Goal: Transaction & Acquisition: Purchase product/service

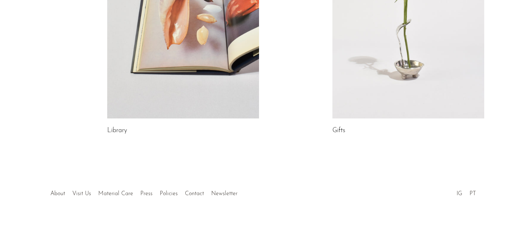
scroll to position [461, 0]
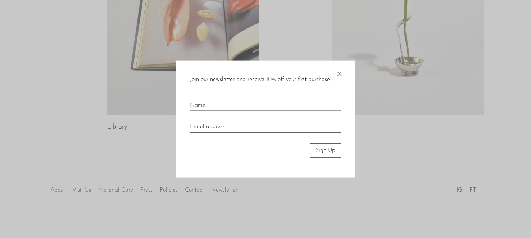
click at [341, 75] on span "×" at bounding box center [338, 71] width 7 height 23
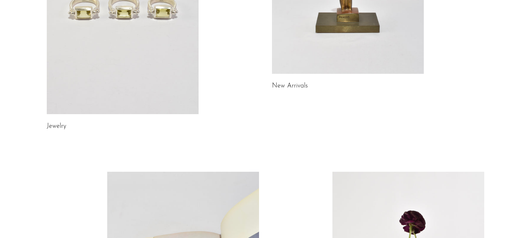
scroll to position [0, 0]
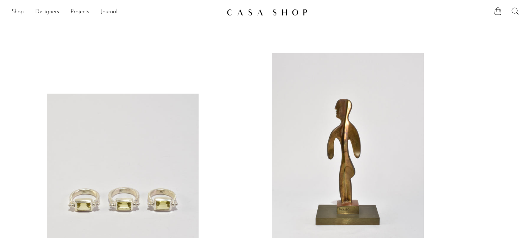
click at [20, 13] on link "Shop" at bounding box center [18, 12] width 12 height 9
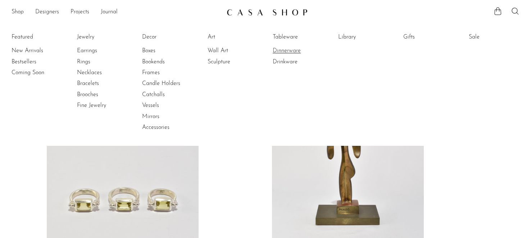
click at [288, 51] on link "Dinnerware" at bounding box center [299, 51] width 54 height 8
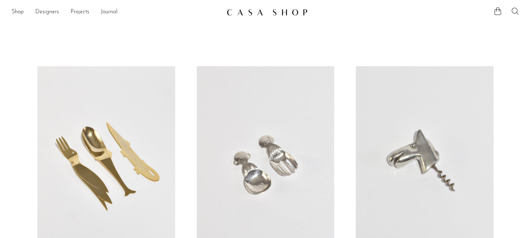
click at [515, 10] on icon at bounding box center [514, 11] width 9 height 9
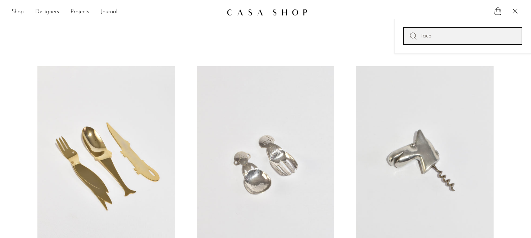
click at [433, 34] on input "taco" at bounding box center [462, 35] width 119 height 17
type input "t"
type input "wine"
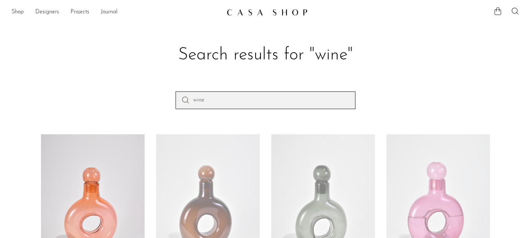
click at [254, 99] on input "wine" at bounding box center [265, 99] width 180 height 17
type input "wine and dine"
